Goal: Book appointment/travel/reservation

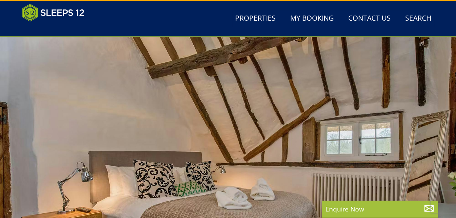
scroll to position [7, 0]
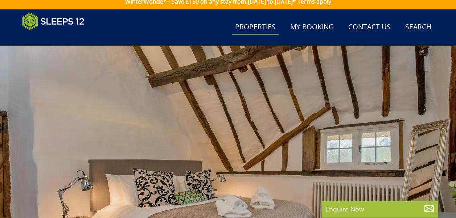
click at [262, 29] on link "Properties" at bounding box center [255, 27] width 46 height 16
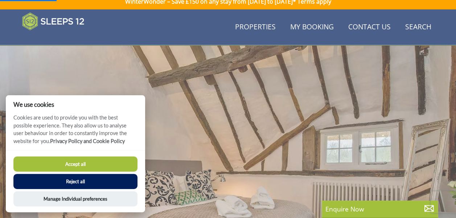
click at [80, 184] on button "Reject all" at bounding box center [75, 181] width 124 height 15
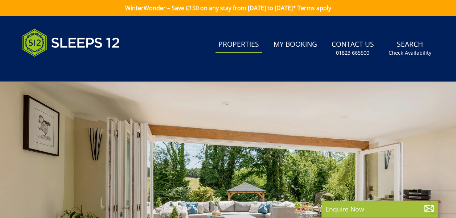
click at [252, 47] on link "Properties" at bounding box center [238, 45] width 46 height 16
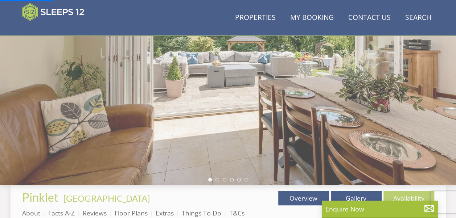
scroll to position [181, 0]
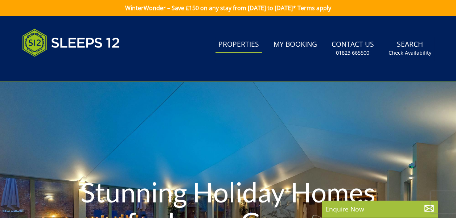
click at [249, 46] on link "Properties" at bounding box center [238, 45] width 46 height 16
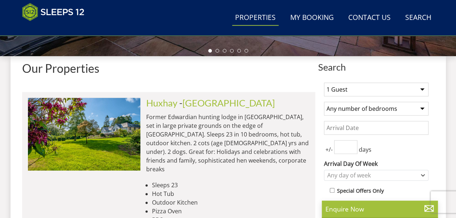
scroll to position [254, 0]
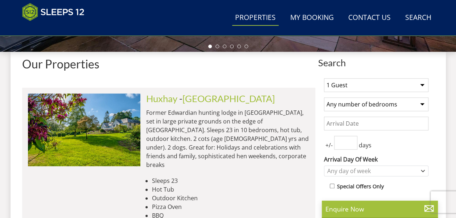
click at [422, 84] on select "1 Guest 2 Guests 3 Guests 4 Guests 5 Guests 6 Guests 7 Guests 8 Guests 9 Guests…" at bounding box center [376, 85] width 104 height 14
